Goal: Find contact information: Find contact information

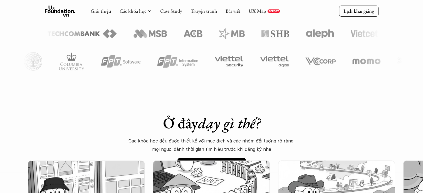
scroll to position [278, 0]
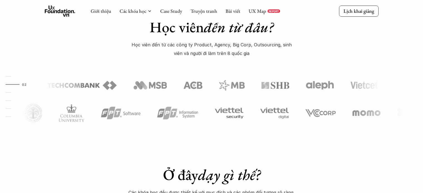
click at [61, 12] on use at bounding box center [60, 11] width 31 height 11
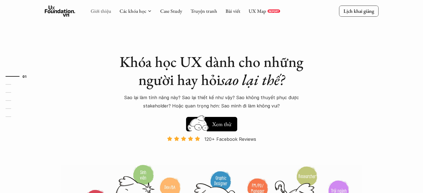
click at [97, 12] on link "Giới thiệu" at bounding box center [101, 11] width 21 height 6
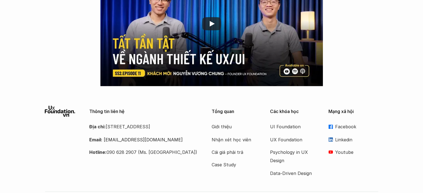
scroll to position [950, 0]
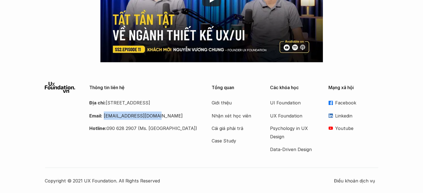
drag, startPoint x: 104, startPoint y: 124, endPoint x: 154, endPoint y: 123, distance: 50.1
click at [154, 120] on p "Email: [EMAIL_ADDRESS][DOMAIN_NAME]" at bounding box center [143, 116] width 109 height 8
copy link "[EMAIL_ADDRESS][DOMAIN_NAME]"
